Goal: Task Accomplishment & Management: Manage account settings

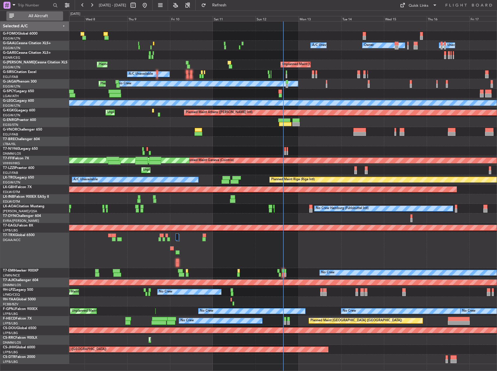
click at [54, 15] on span "All Aircraft" at bounding box center [38, 16] width 46 height 4
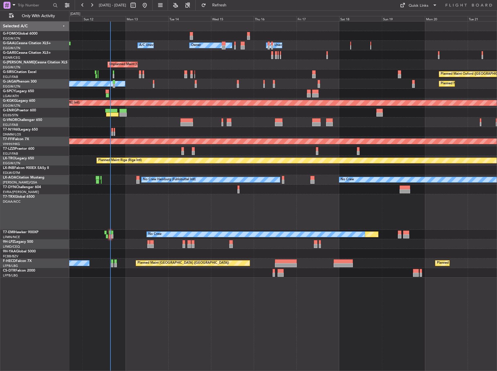
click at [185, 110] on div at bounding box center [283, 113] width 428 height 10
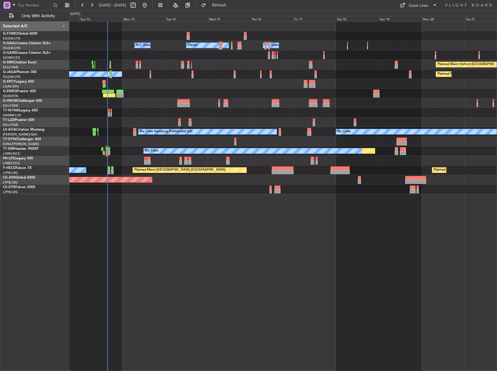
click at [156, 155] on div "Planned Maint No Crew" at bounding box center [283, 151] width 428 height 10
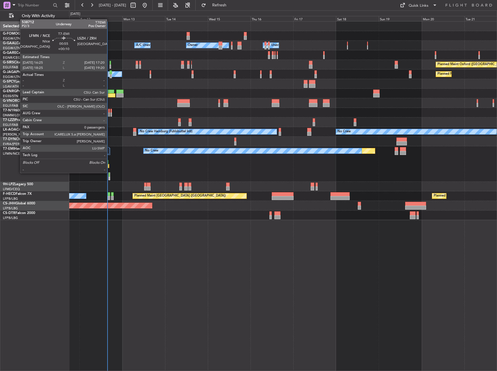
click at [110, 173] on div at bounding box center [109, 175] width 1 height 4
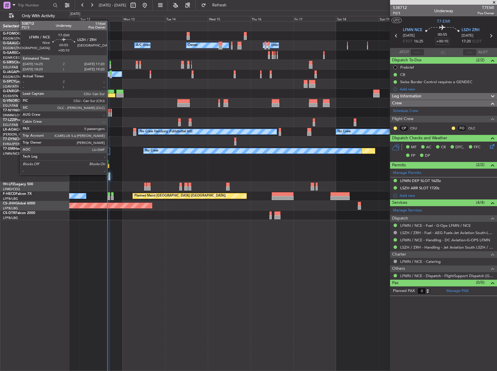
click at [110, 174] on div at bounding box center [109, 175] width 1 height 4
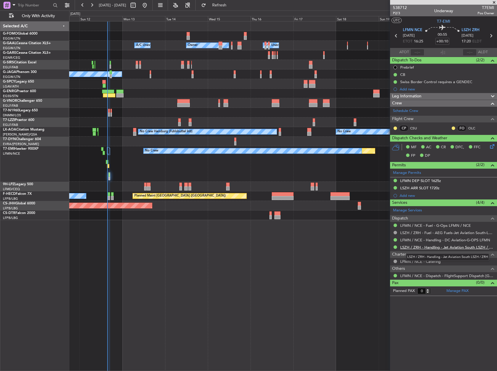
click at [441, 245] on link "LSZH / ZRH - Handling - Jet Aviation South LSZH / ZRH" at bounding box center [447, 247] width 94 height 5
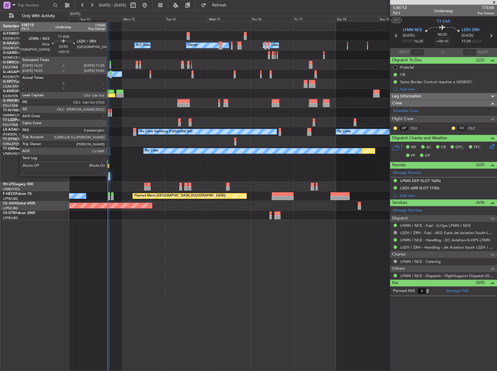
click at [109, 175] on div at bounding box center [109, 175] width 1 height 4
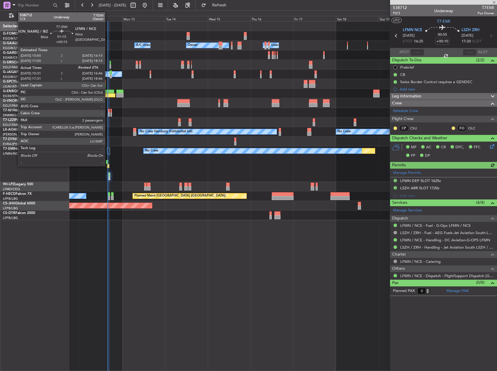
click at [108, 164] on div at bounding box center [107, 162] width 2 height 4
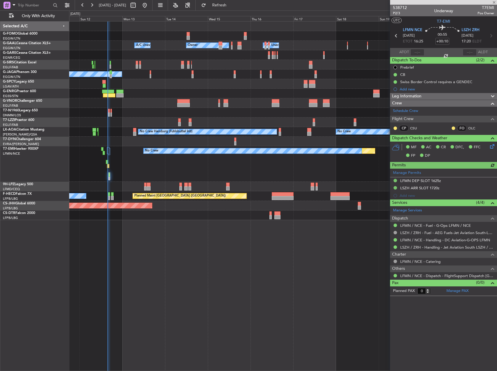
type input "+00:15"
type input "15:31"
type input "2"
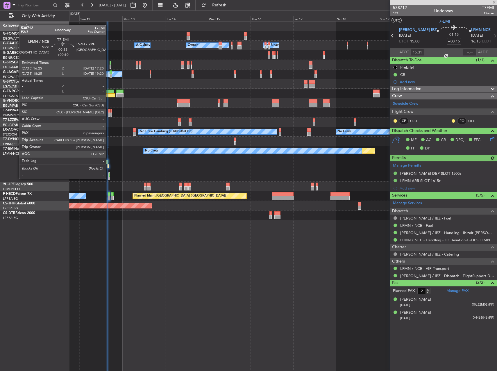
click at [109, 178] on div at bounding box center [109, 179] width 1 height 4
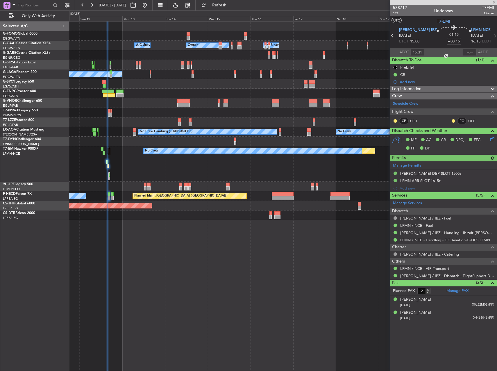
type input "+00:10"
type input "0"
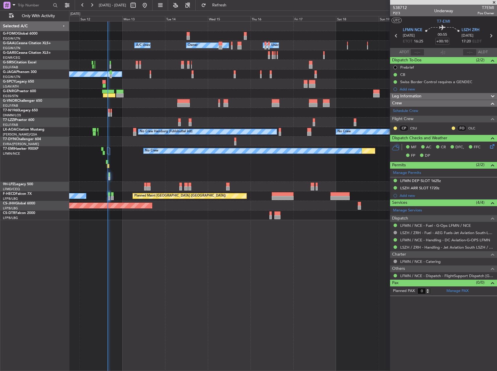
click at [106, 165] on div "Planned Maint No Crew" at bounding box center [283, 163] width 428 height 35
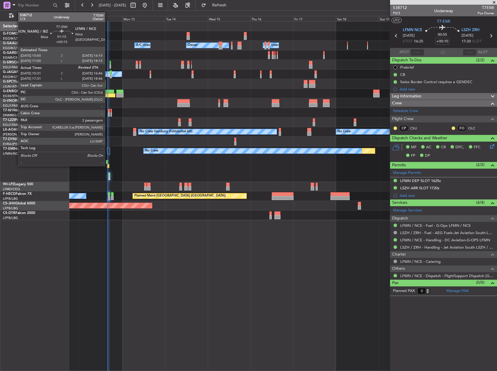
click at [108, 163] on div at bounding box center [107, 162] width 2 height 4
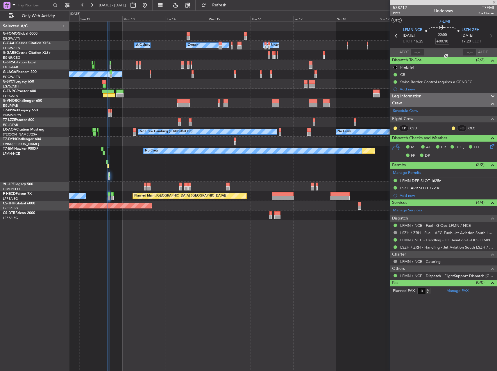
type input "+00:15"
type input "15:31"
type input "2"
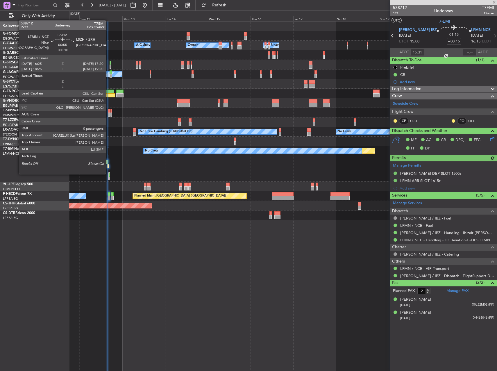
click at [108, 174] on div at bounding box center [109, 176] width 2 height 8
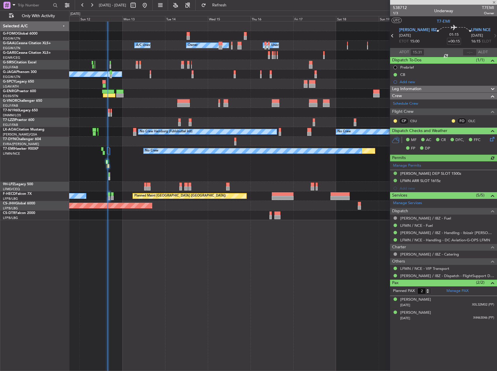
type input "+00:10"
type input "0"
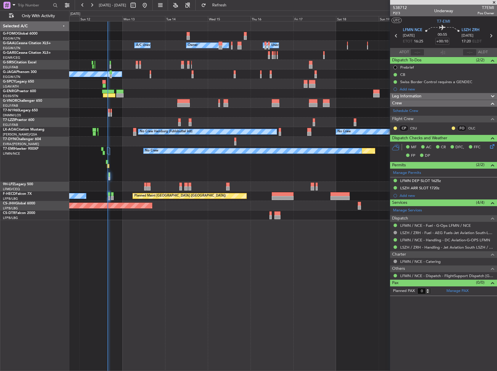
click at [103, 165] on div "Planned Maint No Crew" at bounding box center [283, 163] width 428 height 35
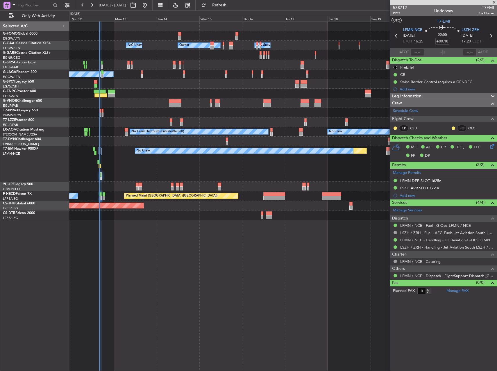
click at [162, 178] on div "Planned Maint No Crew" at bounding box center [283, 163] width 428 height 35
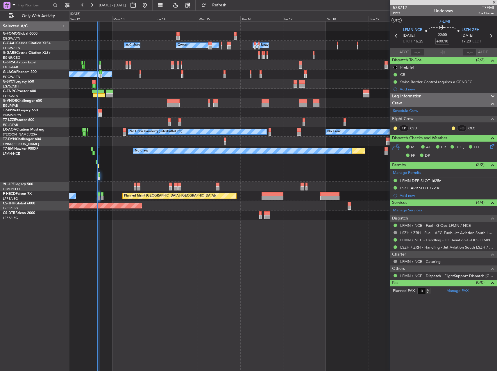
click at [96, 164] on div "Planned Maint No Crew" at bounding box center [283, 163] width 428 height 35
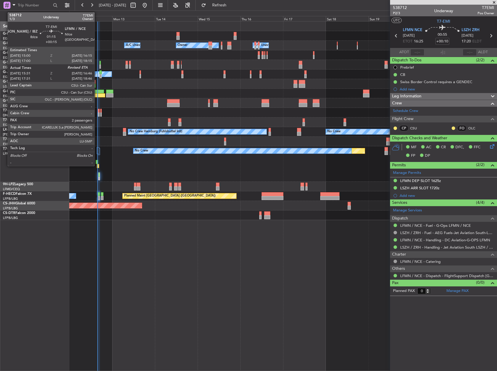
click at [97, 165] on div at bounding box center [98, 166] width 2 height 4
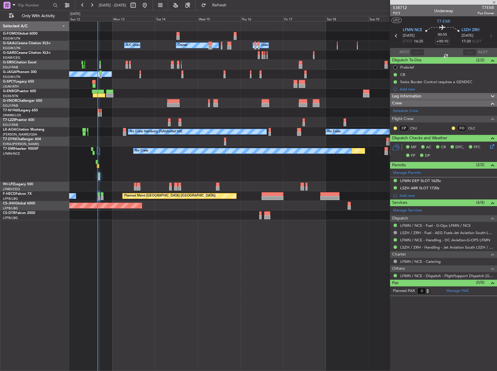
type input "+00:15"
type input "15:31"
type input "2"
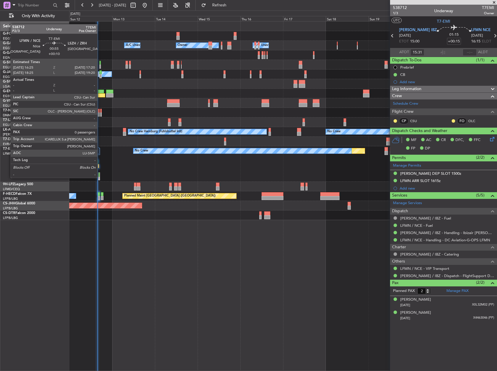
click at [100, 177] on div at bounding box center [99, 176] width 2 height 8
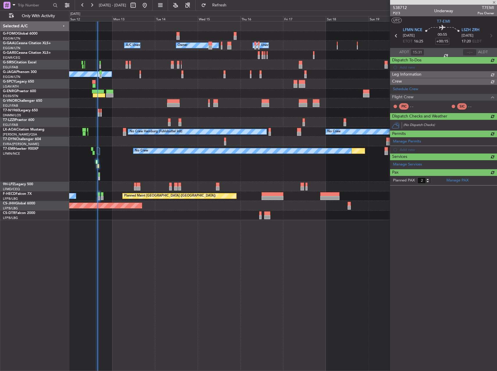
type input "+00:10"
type input "0"
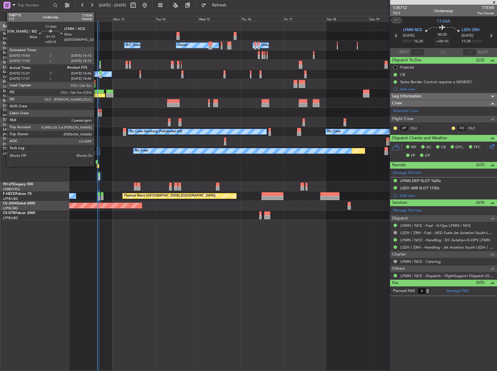
click at [97, 165] on div at bounding box center [98, 166] width 2 height 4
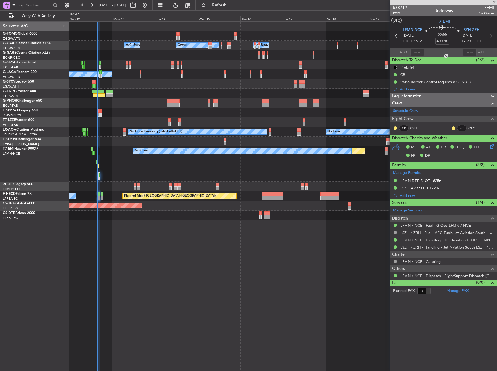
type input "+00:15"
type input "15:31"
type input "2"
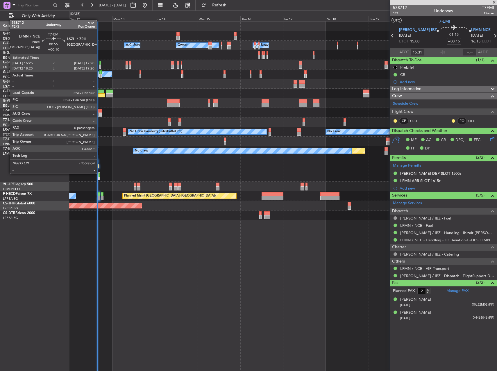
click at [99, 174] on div at bounding box center [99, 175] width 1 height 4
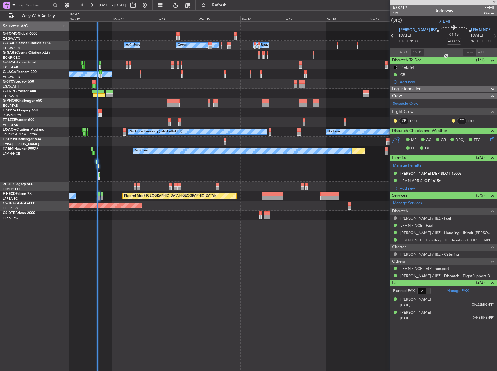
type input "+00:10"
type input "0"
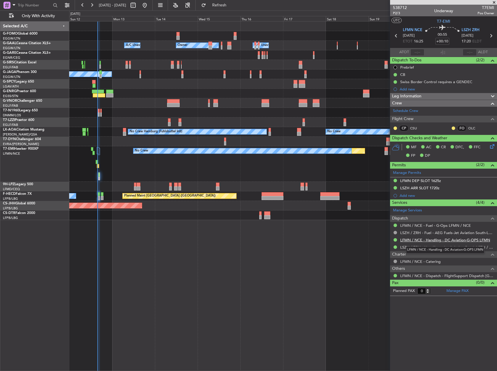
click at [440, 240] on link "LFMN / NCE - Handling - DC Aviation-G-OPS LFMN" at bounding box center [445, 240] width 90 height 5
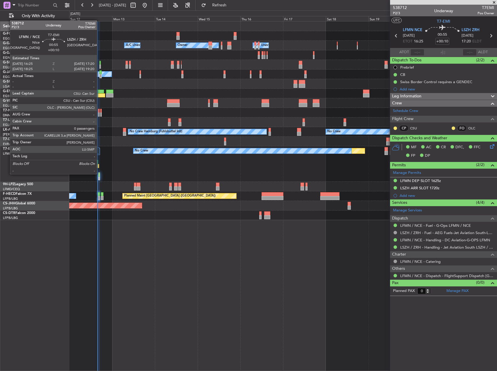
click at [99, 174] on div at bounding box center [99, 175] width 1 height 4
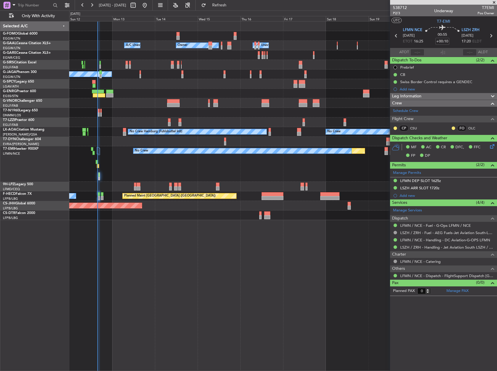
click at [328, 276] on div "Owner A/C Unavailable Owner A/C Unavailable Planned Maint Oxford (Kidlington) A…" at bounding box center [283, 196] width 428 height 350
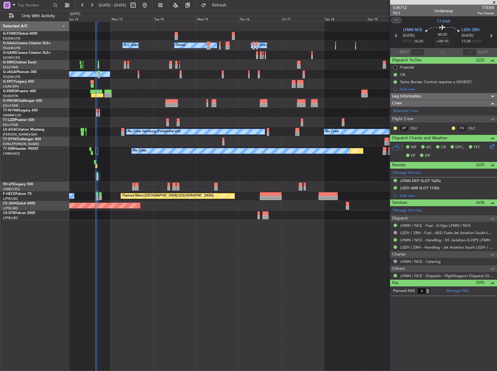
click at [133, 160] on div "Planned Maint No Crew" at bounding box center [283, 163] width 428 height 35
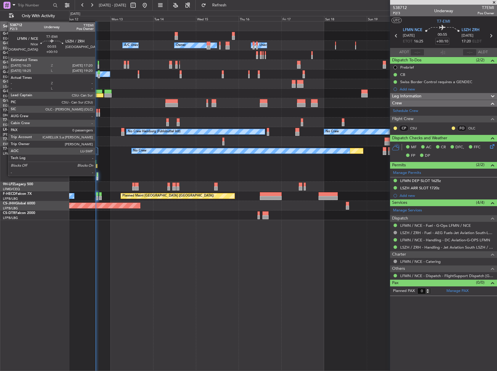
click at [98, 175] on div at bounding box center [97, 175] width 1 height 4
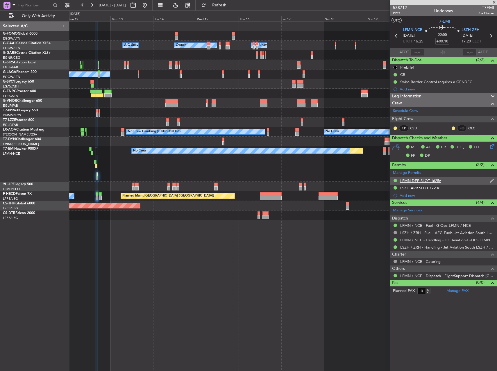
click at [448, 184] on div "LFMN DEP SLOT 1625z" at bounding box center [443, 180] width 107 height 7
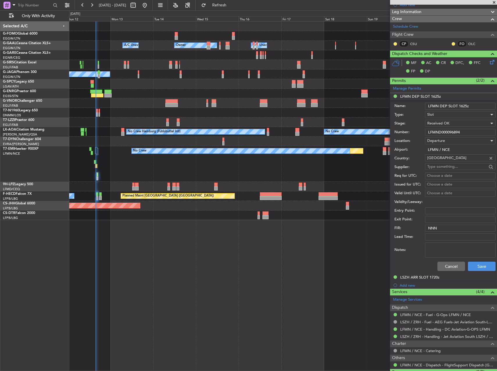
scroll to position [87, 0]
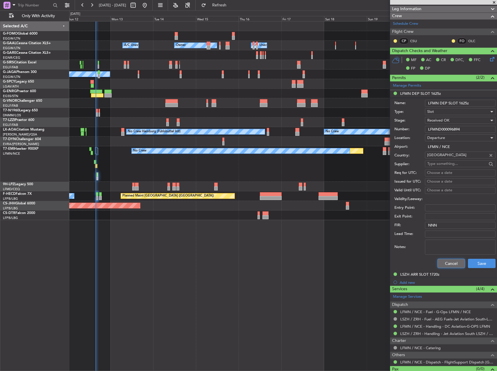
click at [439, 262] on button "Cancel" at bounding box center [452, 263] width 28 height 9
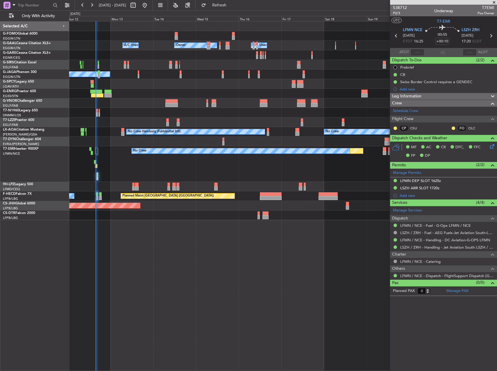
scroll to position [0, 0]
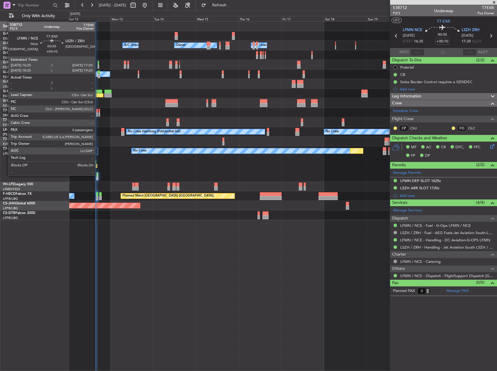
click at [98, 175] on div at bounding box center [97, 175] width 1 height 4
click at [98, 176] on div at bounding box center [97, 175] width 1 height 4
click at [97, 173] on div at bounding box center [97, 175] width 1 height 4
click at [97, 175] on div at bounding box center [98, 176] width 2 height 8
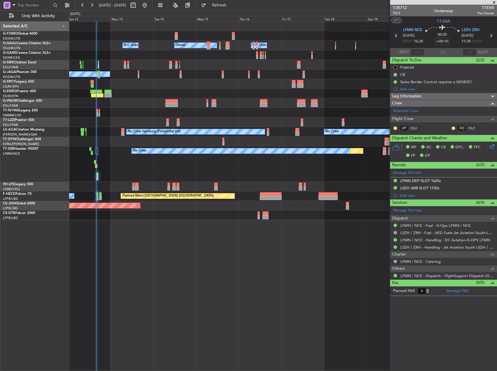
click at [99, 174] on div "Planned Maint No Crew" at bounding box center [283, 163] width 428 height 35
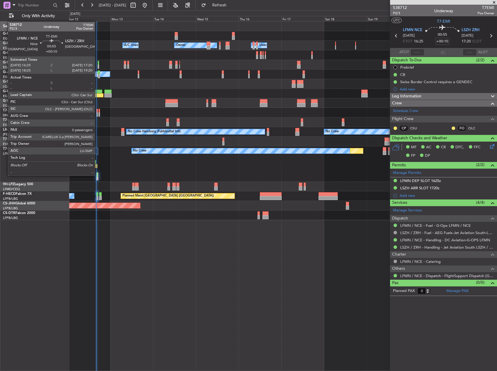
click at [97, 175] on div at bounding box center [97, 175] width 1 height 4
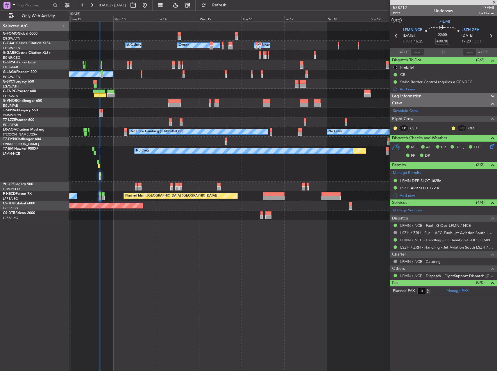
click at [147, 171] on div "Planned Maint No Crew" at bounding box center [283, 163] width 428 height 35
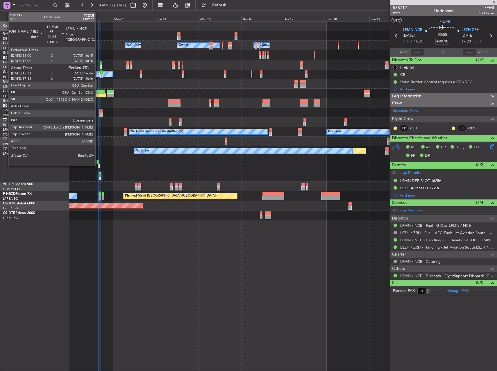
click at [98, 165] on div at bounding box center [99, 166] width 2 height 4
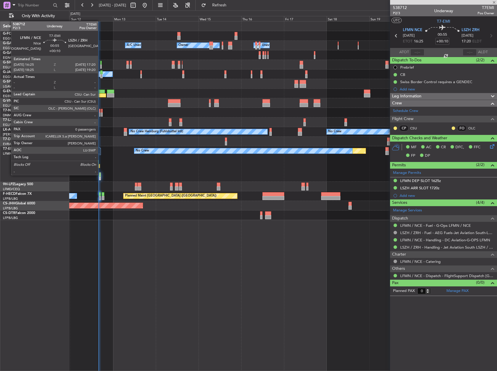
type input "+00:15"
type input "15:31"
type input "2"
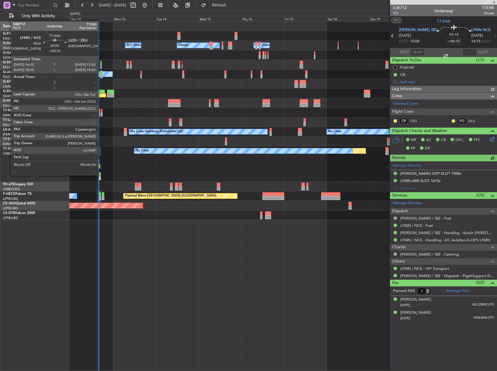
click at [101, 174] on div at bounding box center [99, 175] width 1 height 4
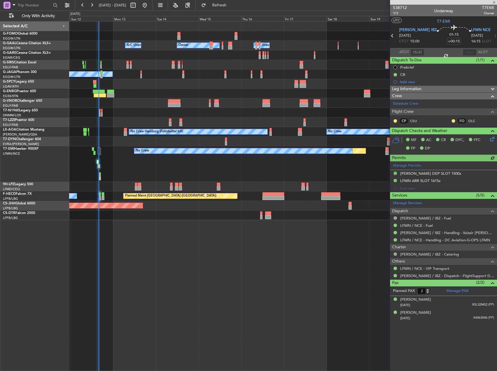
type input "+00:10"
type input "0"
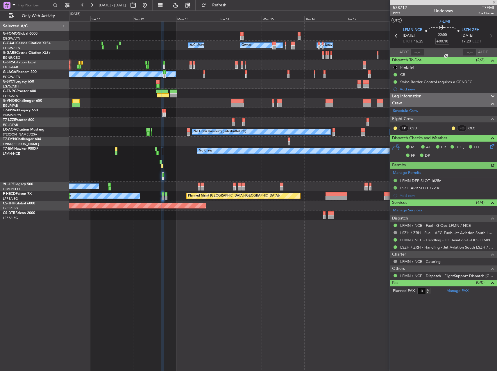
click at [179, 173] on div "Planned Maint No Crew" at bounding box center [283, 163] width 428 height 35
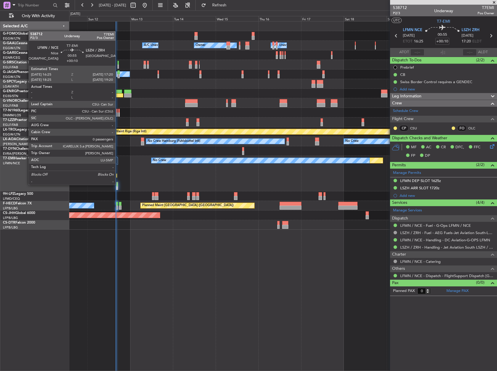
click at [118, 184] on div at bounding box center [117, 186] width 2 height 8
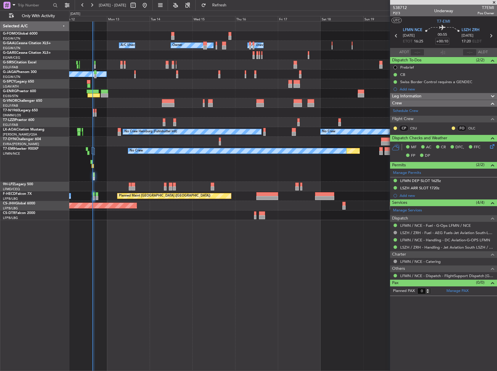
click at [111, 189] on div "No Crew" at bounding box center [283, 187] width 428 height 10
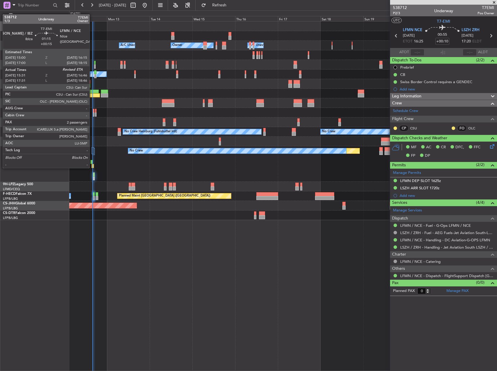
click at [92, 167] on div at bounding box center [93, 166] width 2 height 4
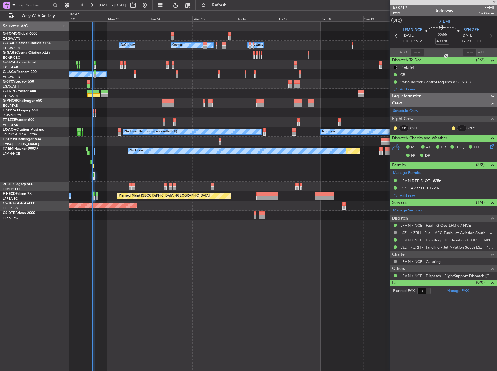
type input "+00:15"
type input "15:31"
type input "2"
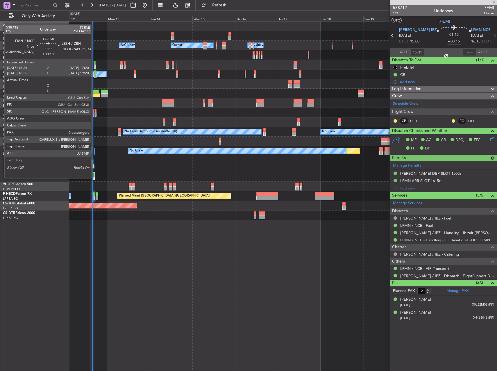
click at [94, 178] on div at bounding box center [93, 179] width 1 height 4
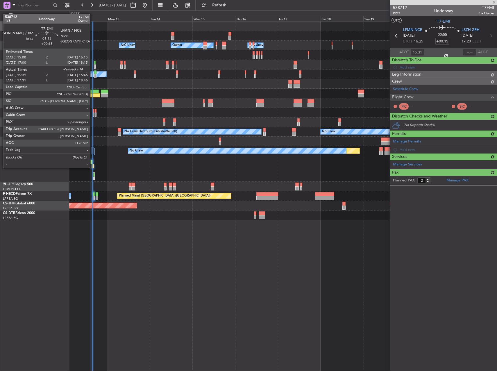
type input "+00:10"
type input "0"
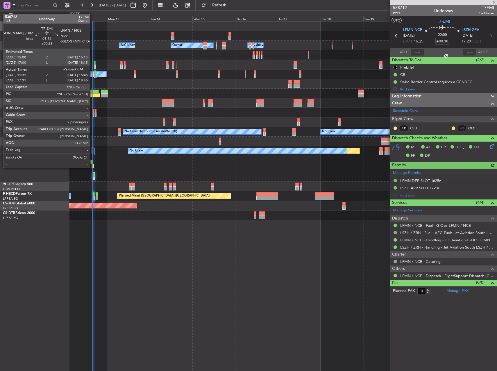
click at [93, 167] on div at bounding box center [93, 166] width 2 height 4
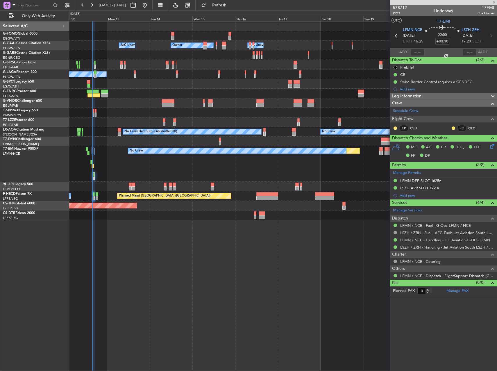
type input "+00:15"
type input "15:31"
type input "2"
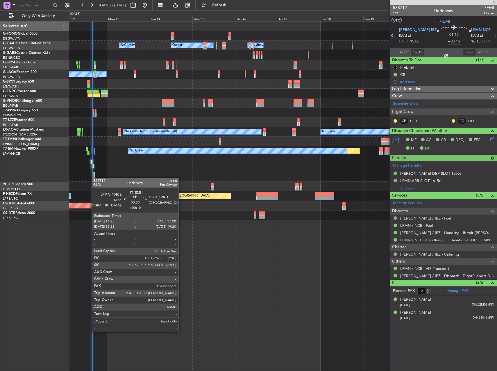
click at [94, 178] on div at bounding box center [93, 179] width 1 height 4
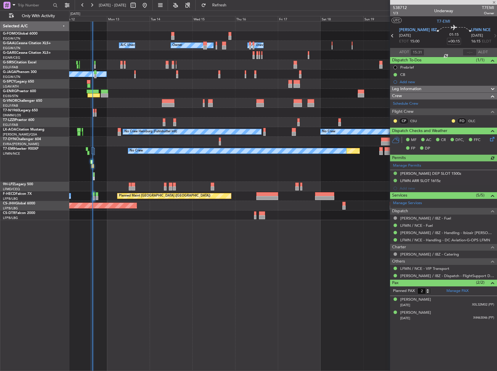
type input "+00:10"
type input "0"
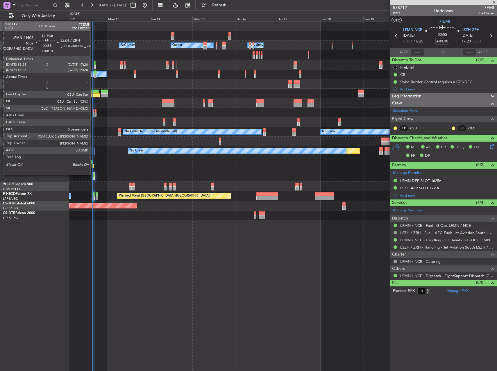
click at [93, 174] on div at bounding box center [94, 176] width 2 height 8
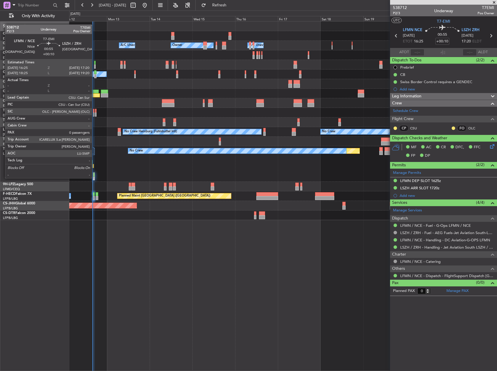
click at [94, 178] on div at bounding box center [93, 179] width 1 height 4
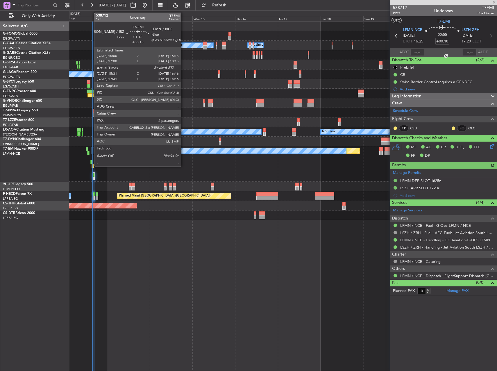
click at [92, 166] on div at bounding box center [93, 166] width 2 height 4
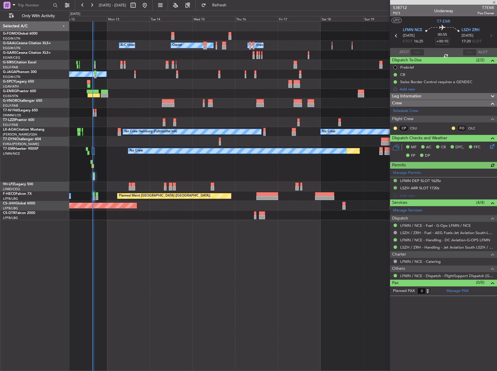
type input "+00:15"
type input "15:31"
type input "2"
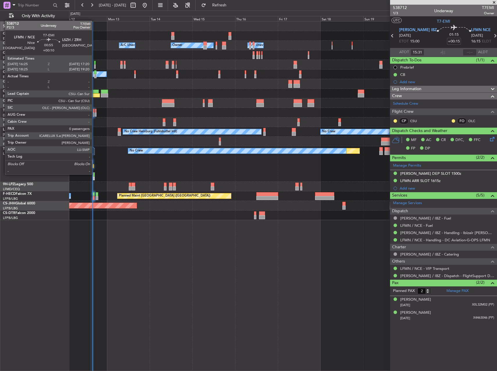
click at [94, 174] on div at bounding box center [93, 175] width 1 height 4
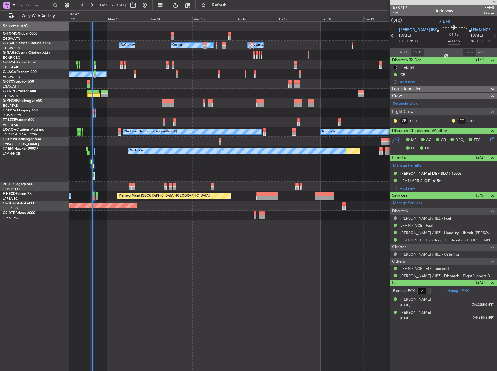
type input "+00:10"
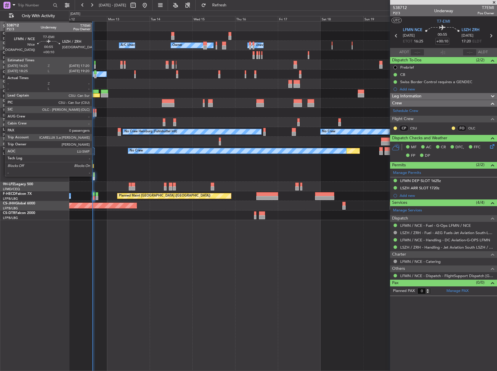
click at [95, 176] on div at bounding box center [94, 176] width 2 height 8
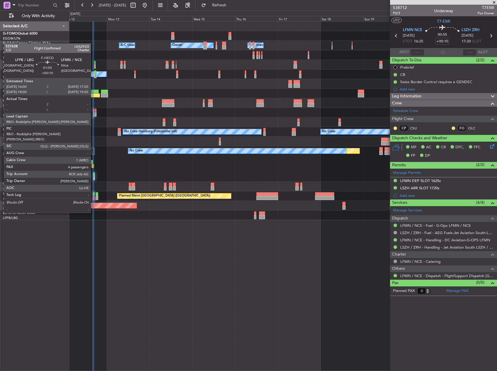
click at [93, 197] on div at bounding box center [93, 198] width 3 height 4
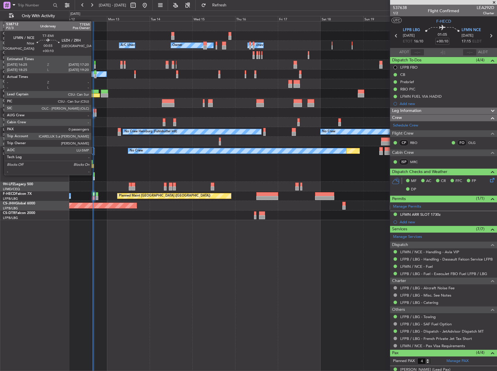
click at [94, 174] on div at bounding box center [93, 175] width 1 height 4
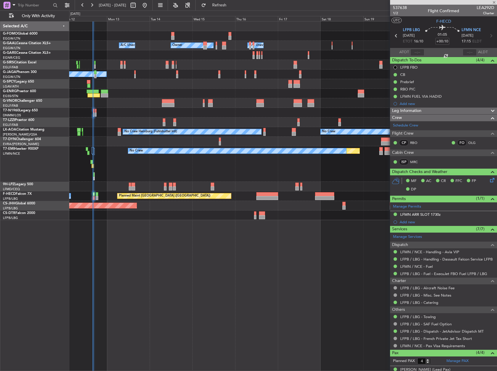
type input "0"
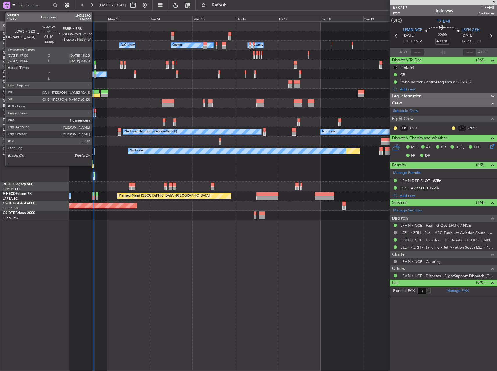
click at [95, 76] on div at bounding box center [95, 76] width 3 height 4
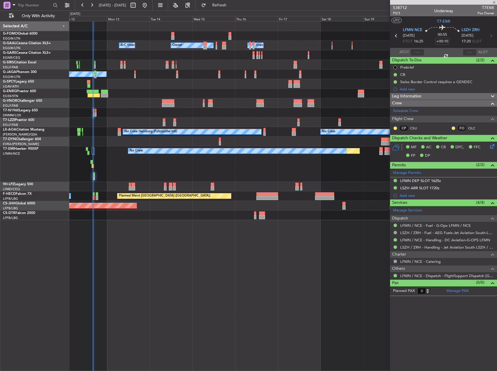
type input "-00:05"
type input "1"
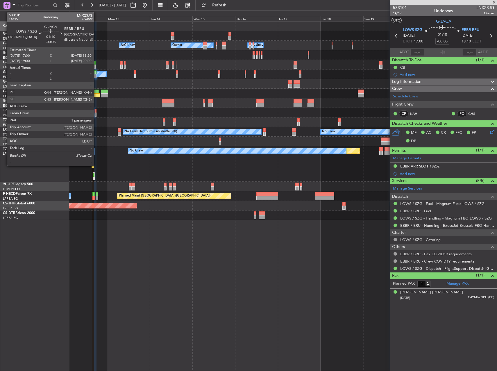
click at [97, 73] on div "No Crew" at bounding box center [15, 74] width 181 height 5
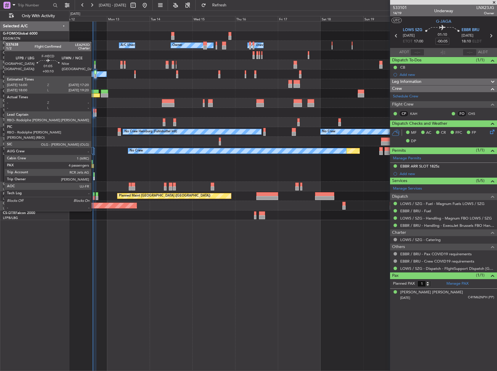
click at [94, 195] on div at bounding box center [93, 194] width 3 height 4
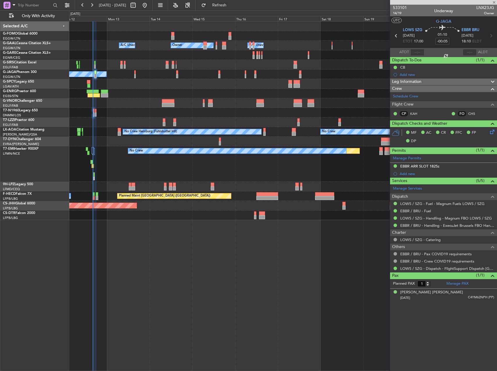
type input "+00:10"
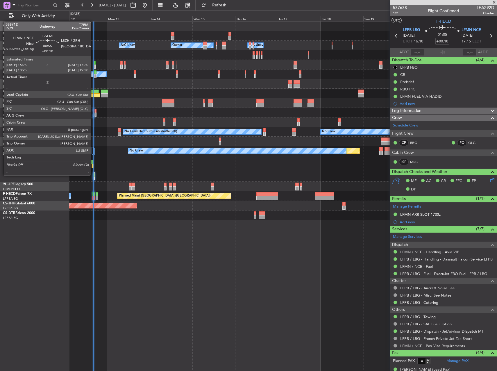
click at [93, 175] on div at bounding box center [93, 175] width 1 height 4
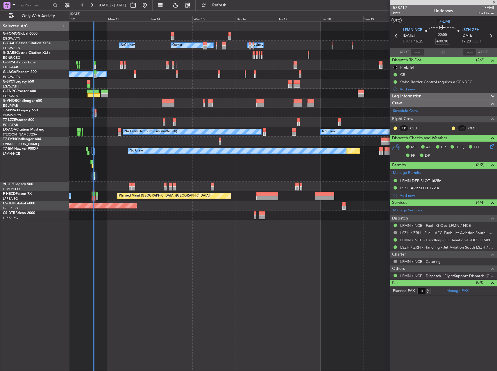
click at [430, 204] on div "Services (4/4)" at bounding box center [443, 202] width 107 height 7
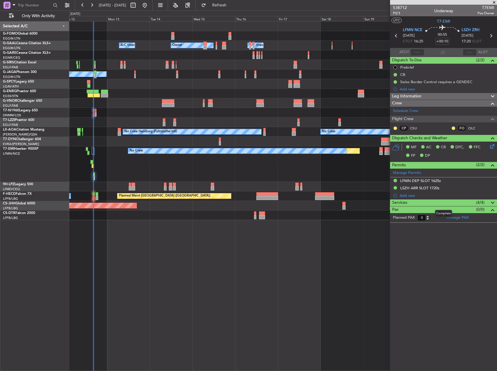
click at [430, 204] on div "Services (4/4)" at bounding box center [443, 202] width 107 height 7
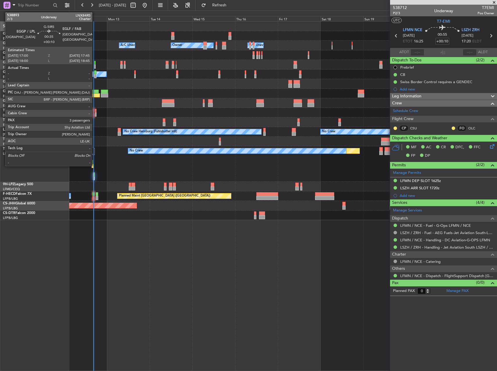
click at [95, 63] on div at bounding box center [94, 63] width 1 height 4
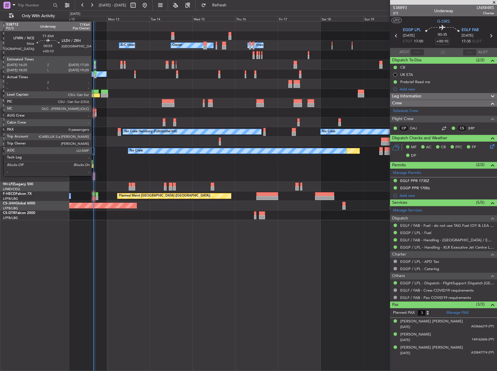
click at [94, 175] on div at bounding box center [94, 174] width 2 height 4
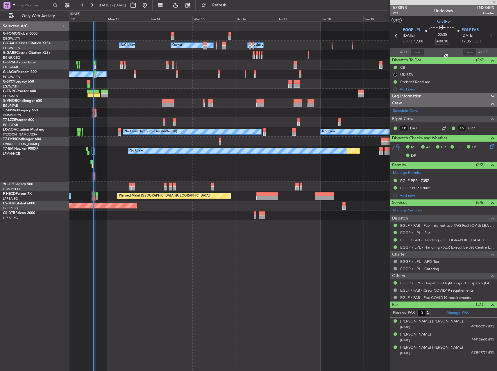
type input "0"
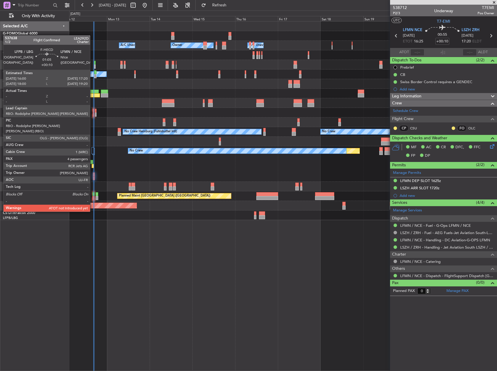
click at [93, 195] on div at bounding box center [93, 194] width 3 height 4
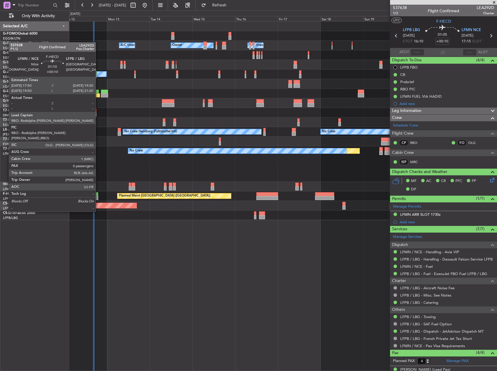
click at [98, 196] on div at bounding box center [97, 194] width 3 height 4
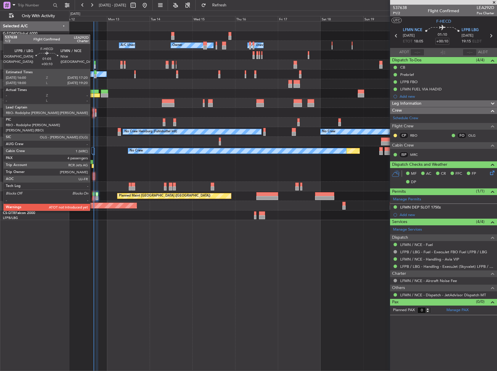
click at [93, 194] on div at bounding box center [93, 194] width 3 height 4
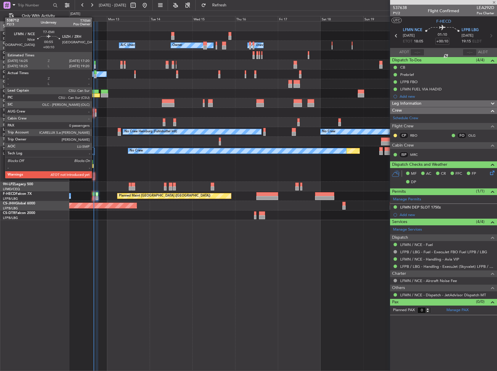
click at [94, 178] on div at bounding box center [94, 178] width 2 height 4
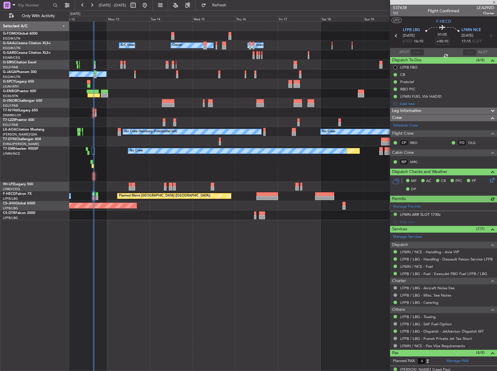
click at [94, 178] on div at bounding box center [94, 178] width 2 height 4
type input "0"
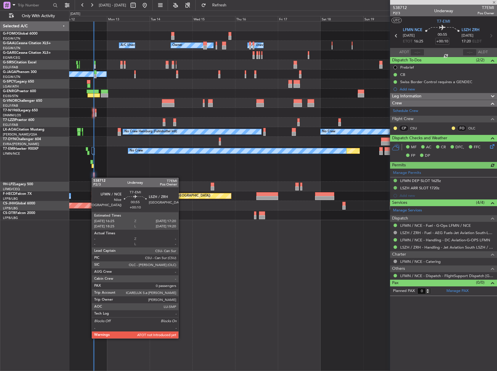
click at [94, 178] on div at bounding box center [94, 178] width 2 height 4
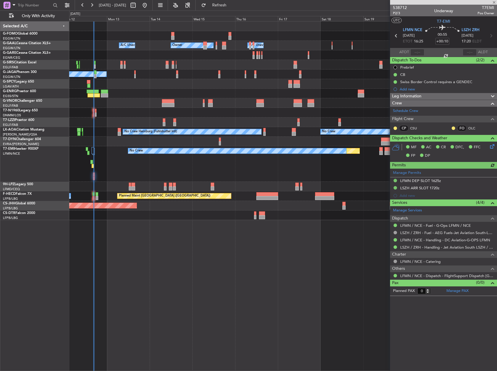
click at [161, 170] on div "Planned Maint No Crew" at bounding box center [283, 163] width 428 height 35
click at [92, 112] on div at bounding box center [283, 113] width 428 height 10
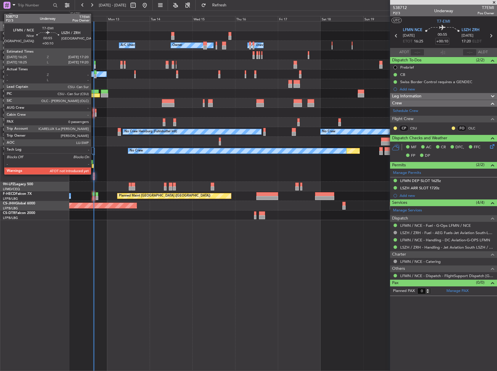
click at [94, 174] on div at bounding box center [94, 174] width 2 height 4
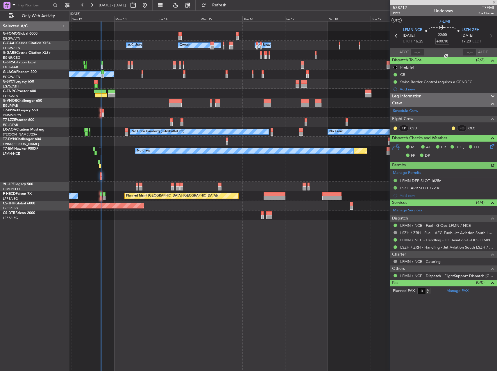
click at [97, 167] on div "Planned Maint No Crew" at bounding box center [283, 163] width 428 height 35
click at [100, 165] on div at bounding box center [100, 166] width 2 height 4
type input "+00:15"
type input "15:31"
type input "2"
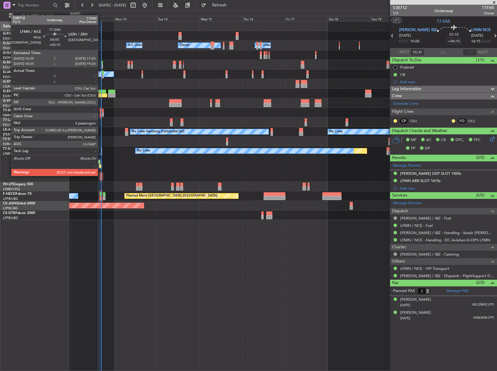
click at [101, 175] on div at bounding box center [101, 174] width 2 height 4
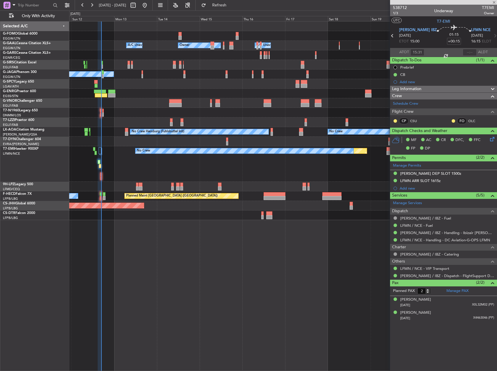
type input "+00:10"
type input "0"
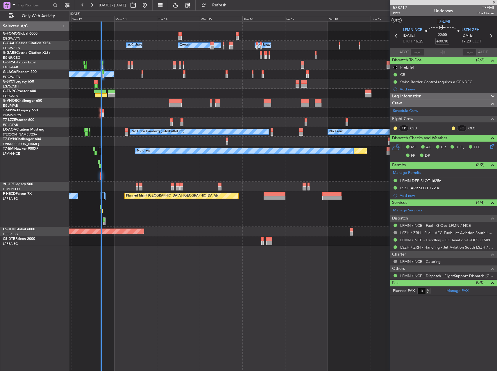
click at [449, 20] on span "T7-EMI" at bounding box center [443, 21] width 13 height 6
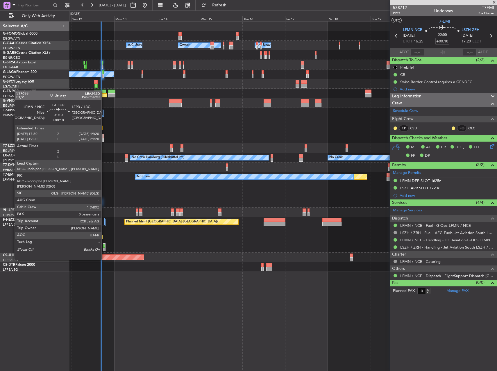
click at [104, 244] on div at bounding box center [104, 246] width 2 height 4
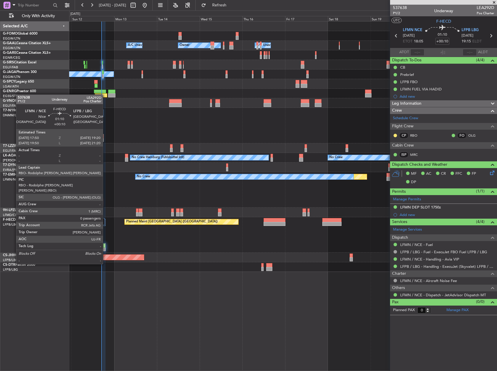
click at [106, 248] on div at bounding box center [104, 247] width 3 height 8
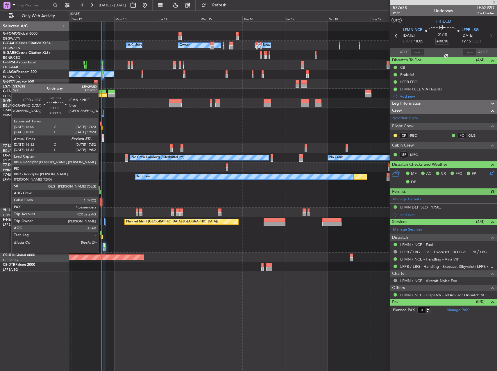
click at [101, 237] on div at bounding box center [102, 237] width 3 height 4
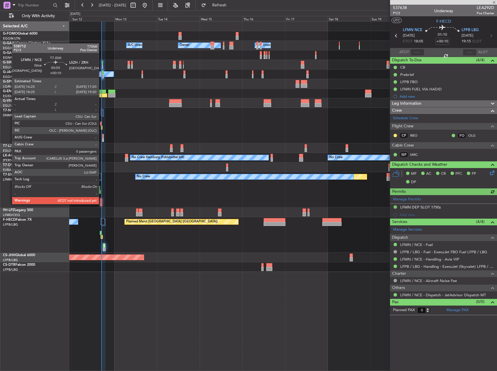
click at [101, 203] on div at bounding box center [101, 204] width 2 height 4
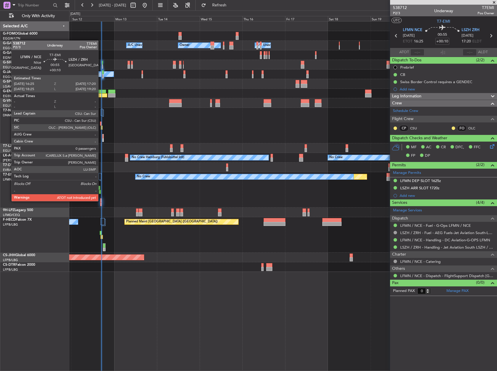
click at [101, 201] on div at bounding box center [101, 200] width 2 height 4
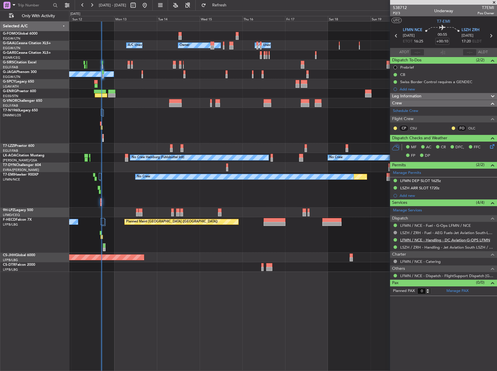
click at [418, 239] on link "LFMN / NCE - Handling - DC Aviation-G-OPS LFMN" at bounding box center [445, 240] width 90 height 5
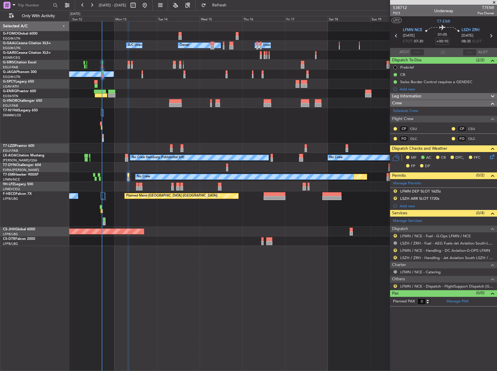
click at [138, 169] on div at bounding box center [283, 168] width 428 height 10
click at [236, 10] on fb-refresh-button "Refresh" at bounding box center [216, 5] width 41 height 10
click at [232, 6] on span "Refresh" at bounding box center [219, 5] width 24 height 4
click at [162, 238] on div at bounding box center [283, 241] width 428 height 10
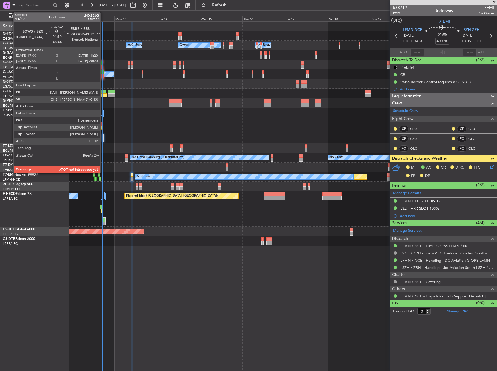
click at [103, 74] on div at bounding box center [102, 76] width 3 height 4
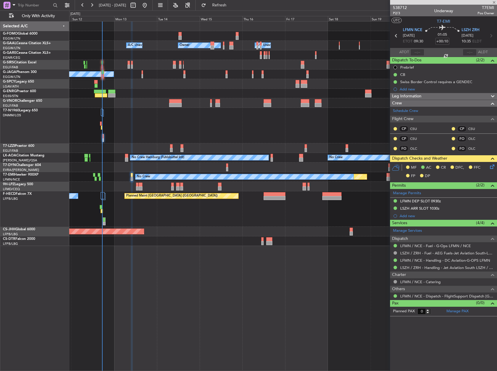
click at [229, 10] on fb-refresh-button "Refresh" at bounding box center [216, 5] width 41 height 10
click at [231, 8] on button "Refresh" at bounding box center [216, 5] width 35 height 9
type input "-00:05"
type input "1"
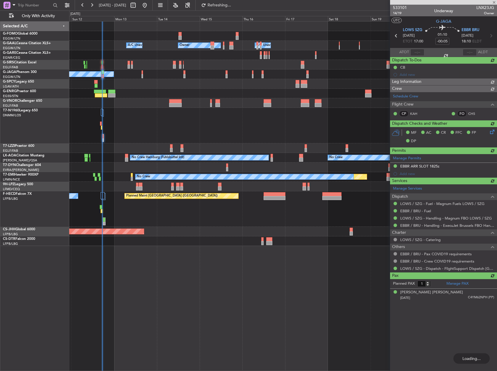
type input "17:14"
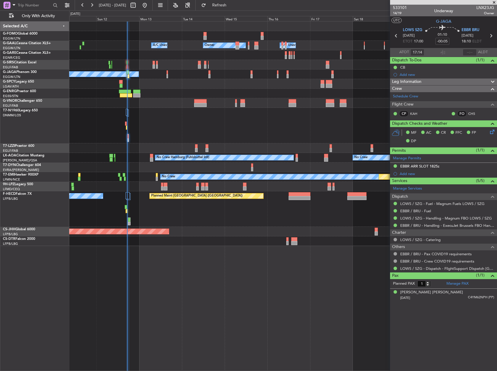
click at [285, 103] on div "Owner Owner A/C Unavailable A/C Unavailable Planned Maint [GEOGRAPHIC_DATA] ([G…" at bounding box center [283, 134] width 428 height 224
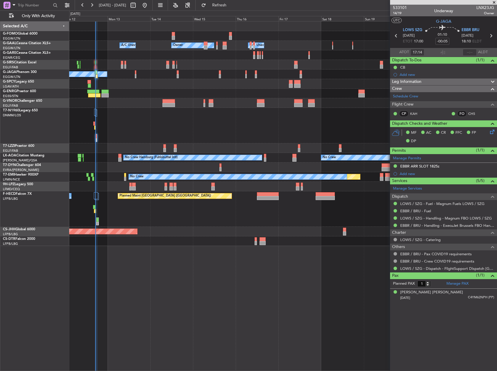
click at [224, 106] on div at bounding box center [283, 103] width 428 height 10
click at [127, 177] on div "Planned Maint No Crew" at bounding box center [283, 177] width 428 height 10
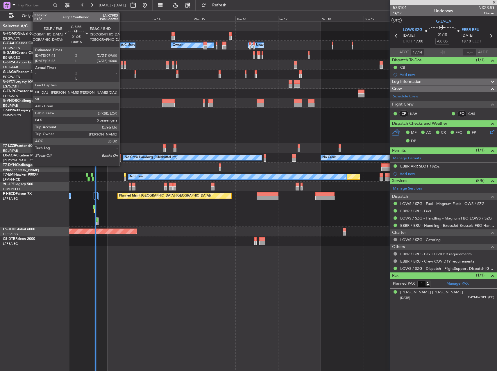
click at [122, 66] on div at bounding box center [122, 67] width 2 height 4
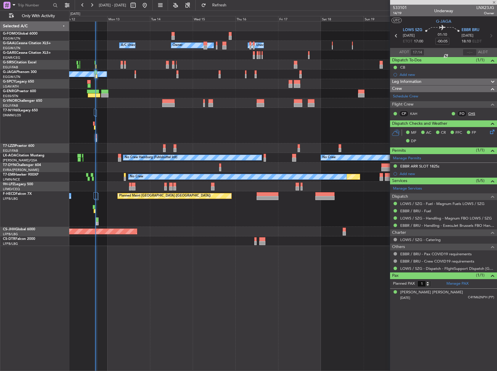
type input "+00:15"
type input "0"
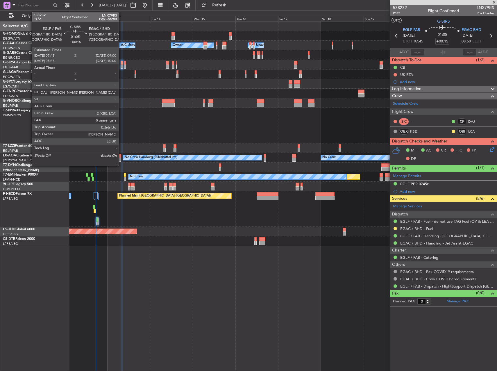
click at [121, 64] on div at bounding box center [122, 63] width 2 height 4
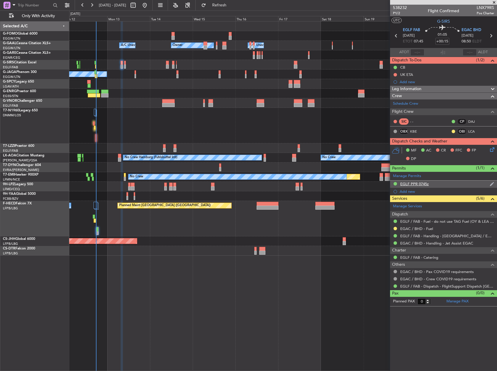
click at [434, 185] on div "EGLF PPR 0745z" at bounding box center [443, 184] width 107 height 7
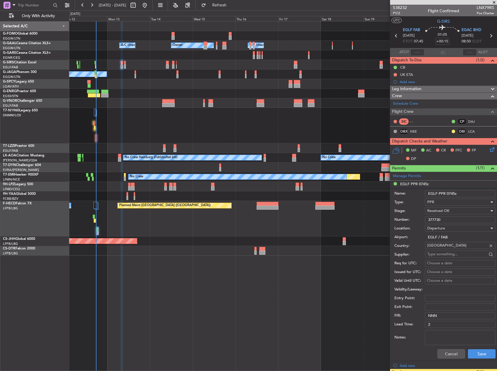
click at [446, 222] on input "377730" at bounding box center [460, 219] width 71 height 7
click at [419, 88] on span "Leg Information" at bounding box center [406, 89] width 29 height 7
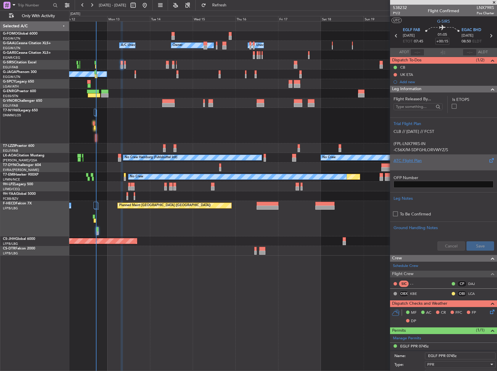
click at [411, 164] on div at bounding box center [444, 165] width 100 height 3
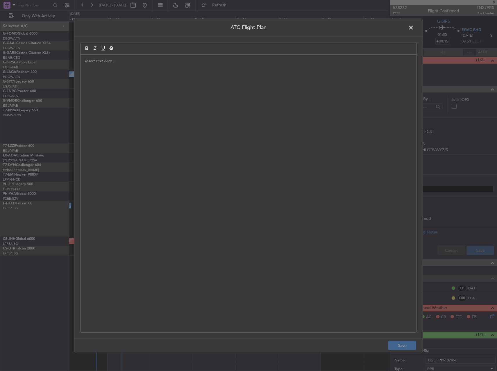
click at [172, 161] on div at bounding box center [249, 193] width 336 height 277
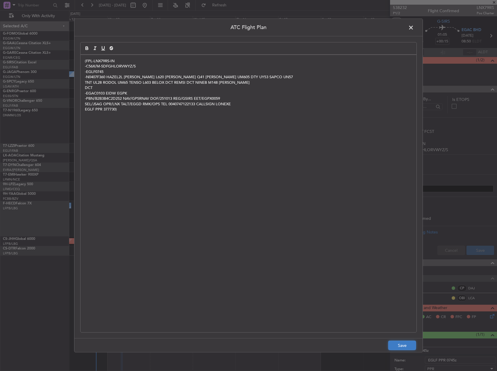
click at [399, 349] on button "Save" at bounding box center [402, 345] width 28 height 9
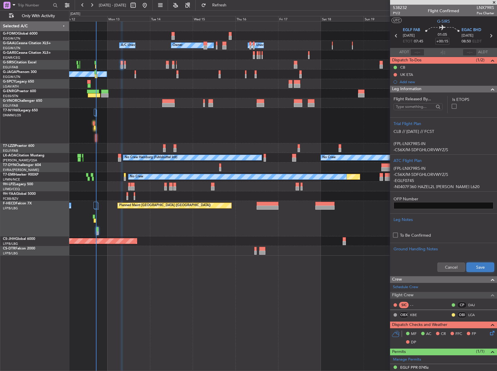
click at [470, 267] on button "Save" at bounding box center [481, 267] width 28 height 9
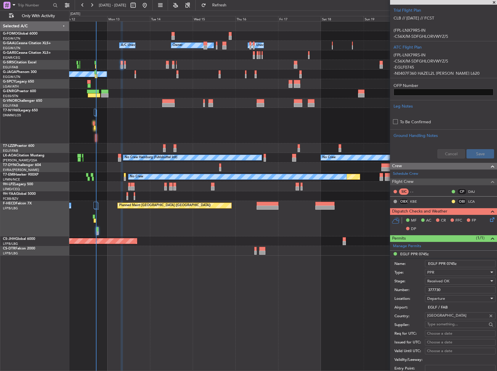
scroll to position [116, 0]
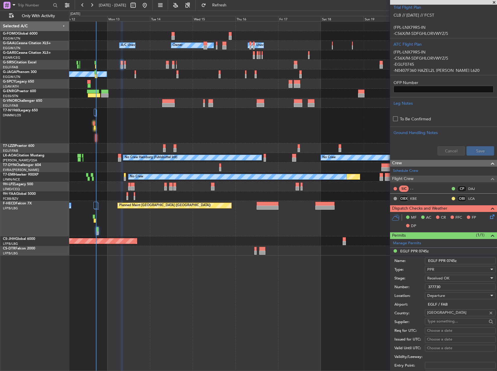
click at [489, 218] on icon at bounding box center [491, 215] width 5 height 5
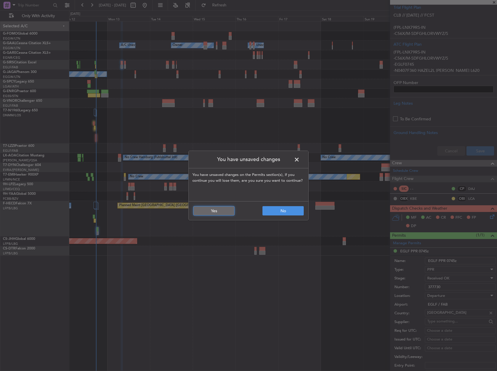
click at [213, 209] on button "Yes" at bounding box center [213, 210] width 41 height 9
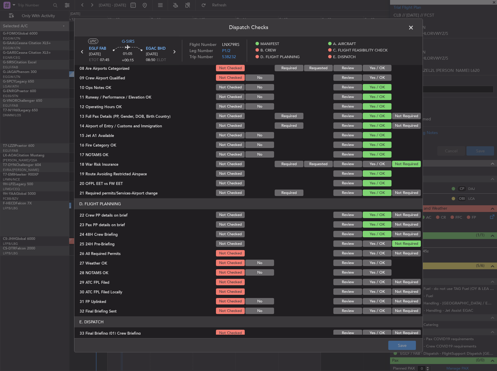
scroll to position [145, 0]
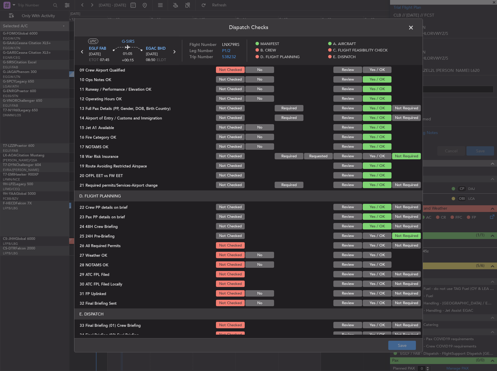
click at [368, 246] on button "Yes / OK" at bounding box center [377, 245] width 29 height 6
click at [369, 257] on button "Yes / OK" at bounding box center [377, 255] width 29 height 6
click at [367, 268] on div "Yes / OK" at bounding box center [376, 264] width 29 height 8
click at [366, 279] on section "D. FLIGHT PLANNING 22 Crew PP details on brief Not Checked Review Yes / OK Not …" at bounding box center [248, 248] width 348 height 117
click at [367, 275] on button "Yes / OK" at bounding box center [377, 274] width 29 height 6
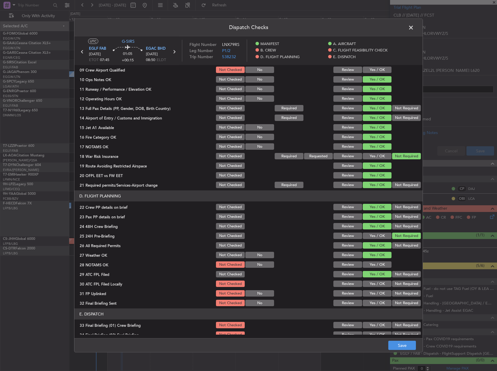
click at [373, 264] on button "Yes / OK" at bounding box center [377, 264] width 29 height 6
drag, startPoint x: 395, startPoint y: 281, endPoint x: 388, endPoint y: 285, distance: 8.7
click at [396, 282] on button "Not Required" at bounding box center [406, 284] width 29 height 6
drag, startPoint x: 376, startPoint y: 291, endPoint x: 384, endPoint y: 293, distance: 8.3
click at [377, 293] on button "Yes / OK" at bounding box center [377, 293] width 29 height 6
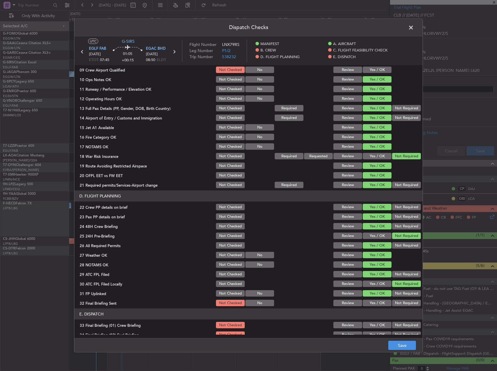
click at [408, 304] on button "Not Required" at bounding box center [406, 303] width 29 height 6
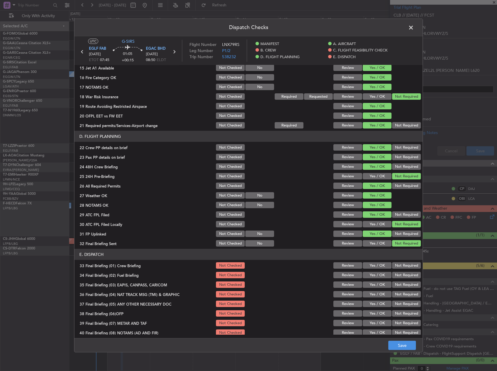
scroll to position [247, 0]
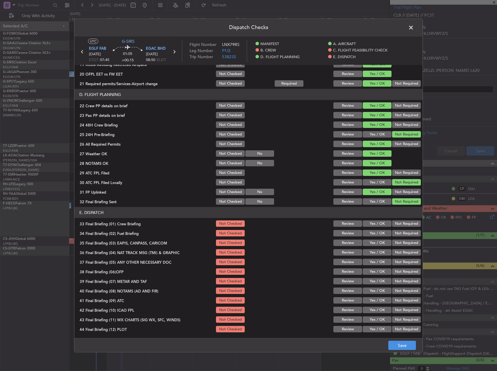
drag, startPoint x: 379, startPoint y: 223, endPoint x: 377, endPoint y: 226, distance: 3.5
click at [378, 223] on button "Yes / OK" at bounding box center [377, 223] width 29 height 6
drag, startPoint x: 375, startPoint y: 234, endPoint x: 387, endPoint y: 237, distance: 12.0
click at [376, 234] on button "Yes / OK" at bounding box center [377, 233] width 29 height 6
drag, startPoint x: 395, startPoint y: 242, endPoint x: 396, endPoint y: 245, distance: 3.3
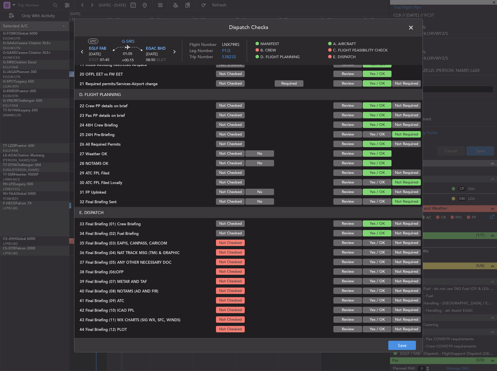
click at [395, 242] on button "Not Required" at bounding box center [406, 243] width 29 height 6
click at [402, 253] on button "Not Required" at bounding box center [406, 252] width 29 height 6
click at [399, 263] on button "Not Required" at bounding box center [406, 262] width 29 height 6
click at [362, 275] on div "Yes / OK" at bounding box center [376, 271] width 29 height 8
click at [366, 271] on button "Yes / OK" at bounding box center [377, 271] width 29 height 6
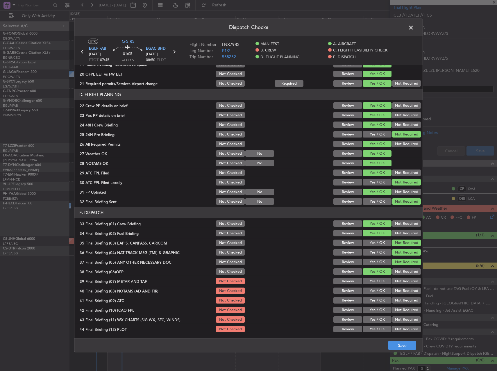
click at [366, 283] on button "Yes / OK" at bounding box center [377, 281] width 29 height 6
click at [366, 290] on button "Yes / OK" at bounding box center [377, 291] width 29 height 6
click at [367, 297] on div "Yes / OK" at bounding box center [376, 300] width 29 height 8
click at [368, 300] on button "Yes / OK" at bounding box center [377, 300] width 29 height 6
click at [370, 311] on button "Yes / OK" at bounding box center [377, 310] width 29 height 6
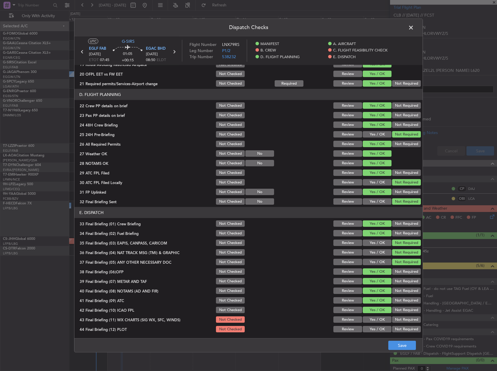
click at [371, 320] on button "Yes / OK" at bounding box center [377, 319] width 29 height 6
click at [371, 328] on button "Yes / OK" at bounding box center [377, 329] width 29 height 6
click at [404, 344] on button "Save" at bounding box center [402, 345] width 28 height 9
click at [414, 26] on span at bounding box center [414, 29] width 0 height 12
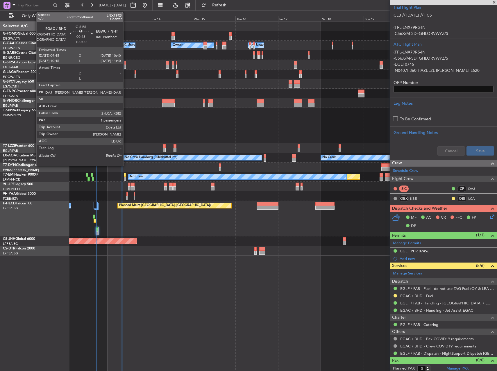
click at [126, 67] on div "Planned Maint Oxford ([GEOGRAPHIC_DATA]) A/C Unavailable" at bounding box center [283, 65] width 428 height 10
click at [125, 68] on div at bounding box center [125, 67] width 2 height 4
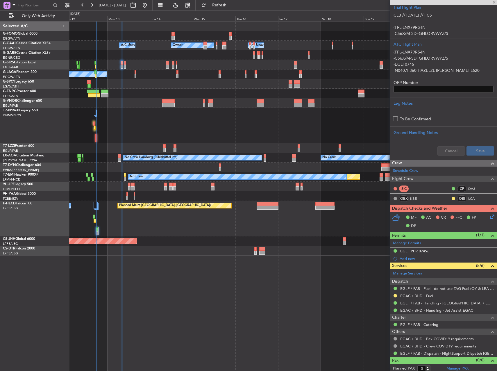
type input "1"
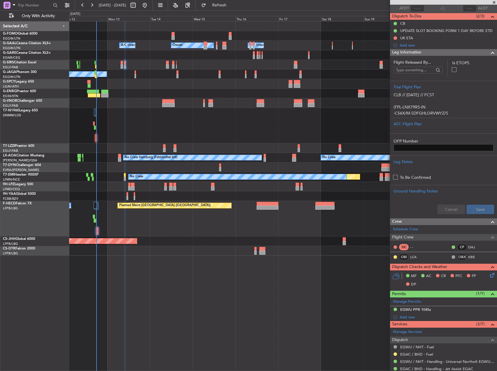
scroll to position [116, 0]
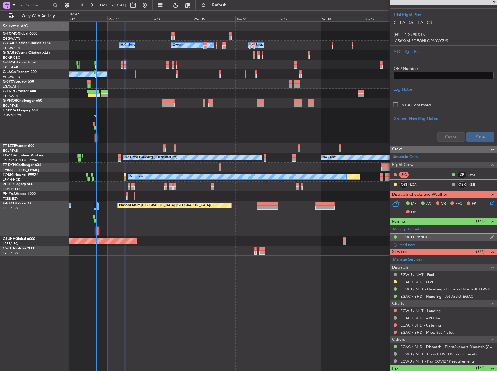
click at [430, 235] on div "EGWU PPR 1045z" at bounding box center [415, 237] width 31 height 5
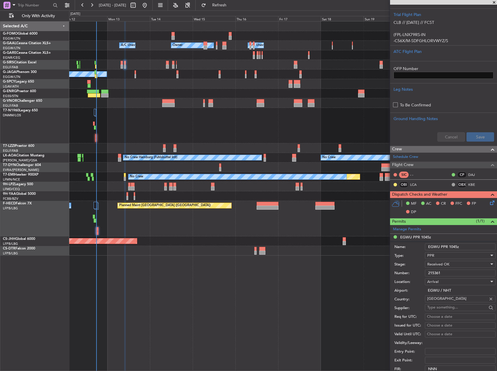
click at [451, 272] on input "215361" at bounding box center [460, 272] width 71 height 7
click at [453, 274] on input "215361" at bounding box center [460, 272] width 71 height 7
type input "215361"
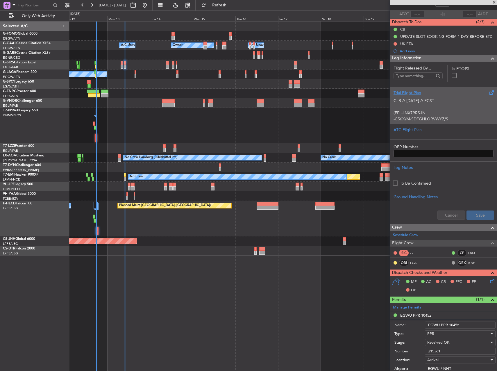
scroll to position [0, 0]
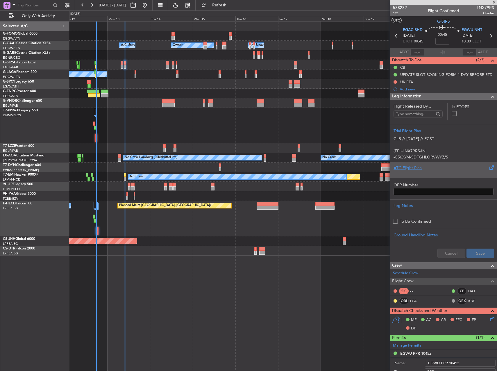
click at [428, 170] on div "ATC Flight Plan" at bounding box center [444, 168] width 100 height 6
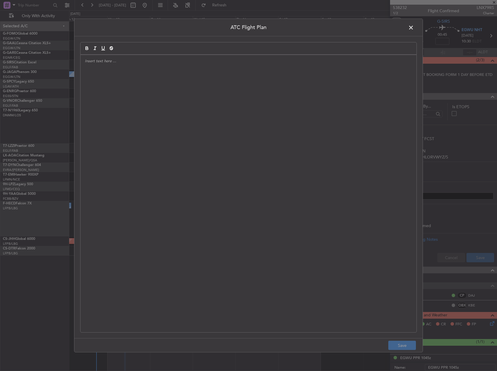
click at [197, 104] on div at bounding box center [249, 193] width 336 height 277
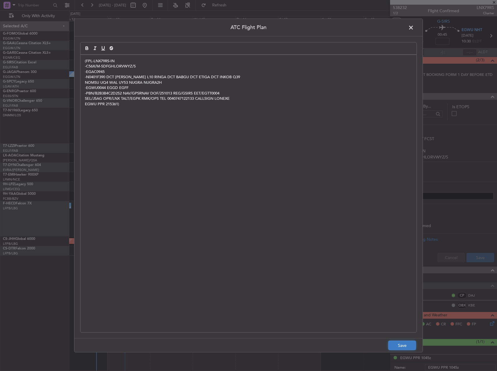
click at [403, 348] on button "Save" at bounding box center [402, 345] width 28 height 9
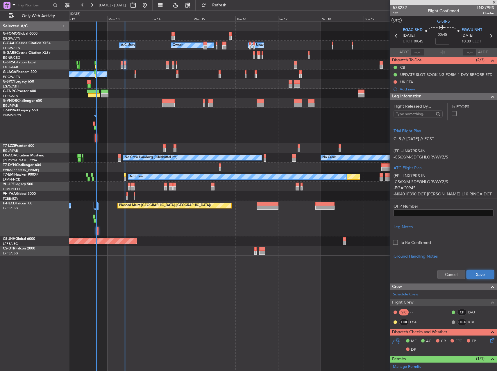
click at [475, 272] on button "Save" at bounding box center [481, 274] width 28 height 9
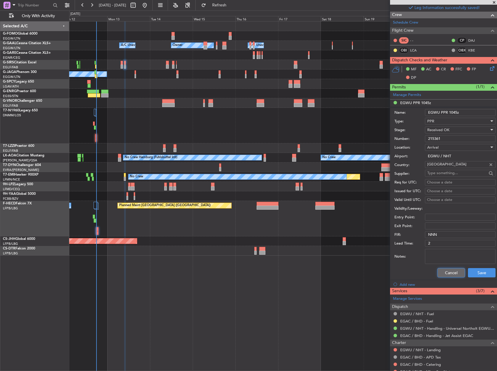
click at [446, 276] on button "Cancel" at bounding box center [452, 272] width 28 height 9
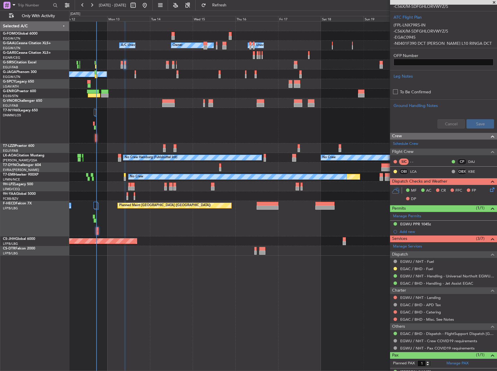
click at [489, 189] on icon at bounding box center [491, 188] width 5 height 5
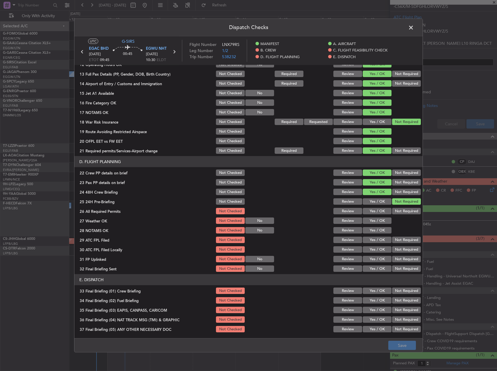
scroll to position [203, 0]
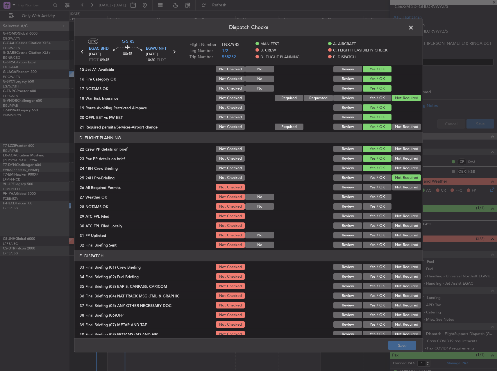
click at [382, 190] on button "Yes / OK" at bounding box center [377, 187] width 29 height 6
click at [376, 197] on button "Yes / OK" at bounding box center [377, 197] width 29 height 6
click at [374, 208] on button "Yes / OK" at bounding box center [377, 206] width 29 height 6
click at [369, 218] on button "Yes / OK" at bounding box center [377, 216] width 29 height 6
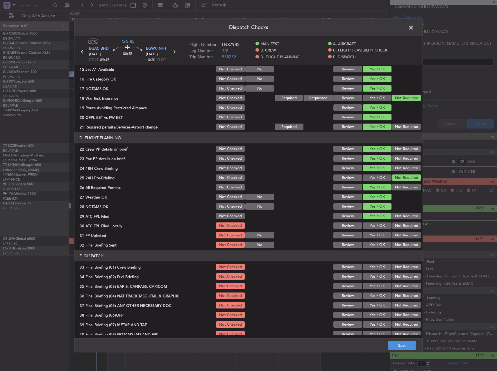
click at [396, 224] on button "Not Required" at bounding box center [406, 225] width 29 height 6
drag, startPoint x: 376, startPoint y: 235, endPoint x: 381, endPoint y: 236, distance: 5.2
click at [376, 235] on button "Yes / OK" at bounding box center [377, 235] width 29 height 6
click at [376, 247] on button "Yes / OK" at bounding box center [377, 245] width 29 height 6
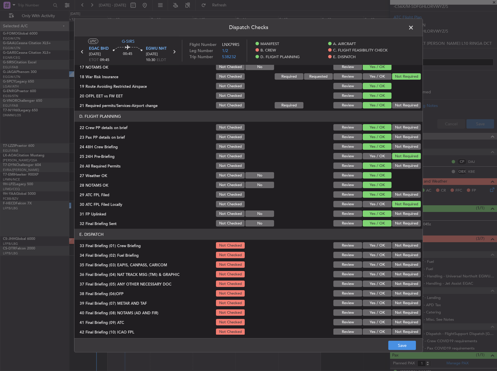
scroll to position [247, 0]
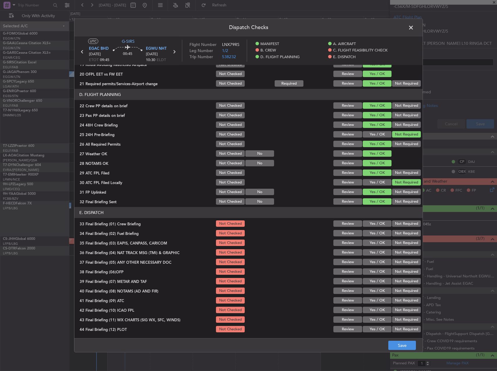
click at [370, 220] on button "Yes / OK" at bounding box center [377, 223] width 29 height 6
drag, startPoint x: 370, startPoint y: 229, endPoint x: 383, endPoint y: 232, distance: 13.1
click at [371, 229] on div "Yes / OK" at bounding box center [376, 233] width 29 height 8
drag, startPoint x: 376, startPoint y: 231, endPoint x: 391, endPoint y: 234, distance: 15.0
click at [376, 231] on button "Yes / OK" at bounding box center [377, 233] width 29 height 6
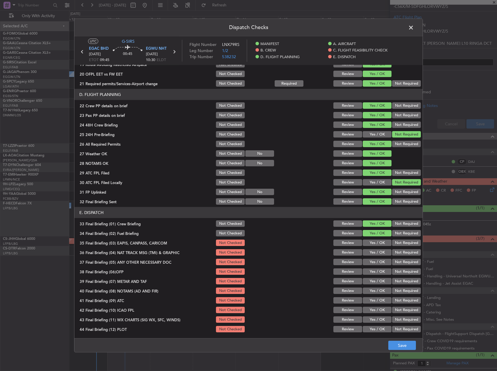
click at [394, 237] on div "Not Required" at bounding box center [405, 233] width 29 height 8
click at [395, 241] on button "Not Required" at bounding box center [406, 243] width 29 height 6
click at [398, 254] on button "Not Required" at bounding box center [406, 252] width 29 height 6
click at [399, 259] on button "Not Required" at bounding box center [406, 262] width 29 height 6
drag, startPoint x: 381, startPoint y: 267, endPoint x: 377, endPoint y: 271, distance: 5.1
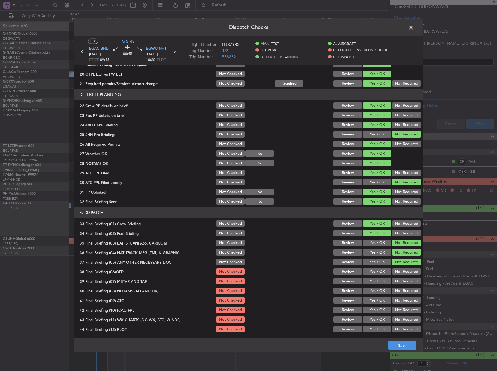
click at [380, 267] on div "Yes / OK" at bounding box center [376, 271] width 29 height 8
click at [377, 271] on button "Yes / OK" at bounding box center [377, 271] width 29 height 6
drag, startPoint x: 376, startPoint y: 276, endPoint x: 376, endPoint y: 281, distance: 5.0
click at [376, 276] on section "E. DISPATCH 33 Final Briefing (01) Crew Briefing Not Checked Review Yes / OK No…" at bounding box center [248, 270] width 348 height 126
click at [376, 281] on button "Yes / OK" at bounding box center [377, 281] width 29 height 6
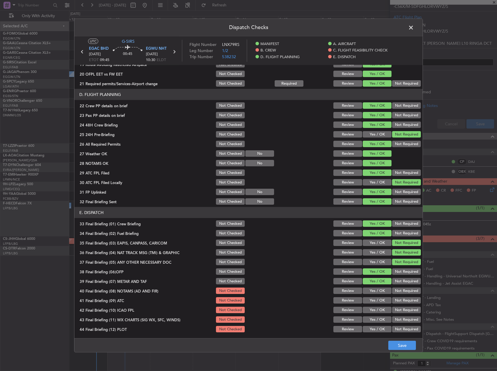
drag, startPoint x: 376, startPoint y: 287, endPoint x: 375, endPoint y: 292, distance: 5.5
click at [376, 288] on div "Yes / OK" at bounding box center [376, 291] width 29 height 8
click at [374, 296] on section "E. DISPATCH 33 Final Briefing (01) Crew Briefing Not Checked Review Yes / OK No…" at bounding box center [248, 270] width 348 height 126
click at [374, 292] on button "Yes / OK" at bounding box center [377, 291] width 29 height 6
click at [373, 298] on button "Yes / OK" at bounding box center [377, 300] width 29 height 6
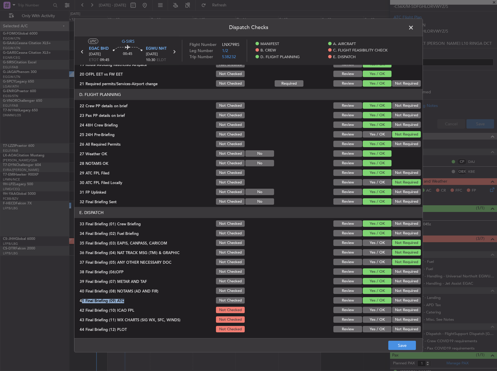
click at [373, 304] on div "Yes / OK" at bounding box center [376, 300] width 29 height 8
click at [373, 311] on button "Yes / OK" at bounding box center [377, 310] width 29 height 6
drag, startPoint x: 372, startPoint y: 316, endPoint x: 370, endPoint y: 324, distance: 8.0
click at [371, 320] on div "Yes / OK" at bounding box center [376, 319] width 29 height 8
drag, startPoint x: 370, startPoint y: 324, endPoint x: 369, endPoint y: 319, distance: 5.4
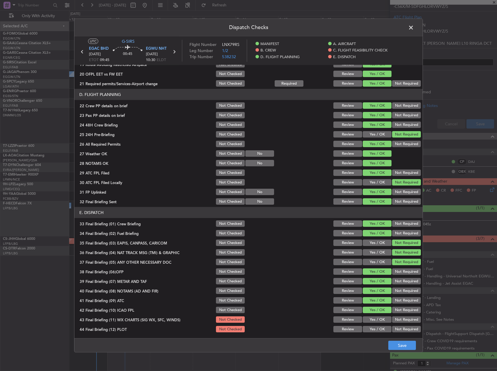
click at [370, 324] on section "E. DISPATCH 33 Final Briefing (01) Crew Briefing Not Checked Review Yes / OK No…" at bounding box center [248, 270] width 348 height 126
click at [369, 319] on button "Yes / OK" at bounding box center [377, 319] width 29 height 6
drag, startPoint x: 371, startPoint y: 330, endPoint x: 403, endPoint y: 350, distance: 38.0
click at [371, 330] on button "Yes / OK" at bounding box center [377, 329] width 29 height 6
click at [411, 354] on div "Dispatch Checks UTC G-SIRS EGAC BHD [DATE] ETOT 09:45 00:45 EGWU NHT [DATE] 10:…" at bounding box center [248, 185] width 497 height 371
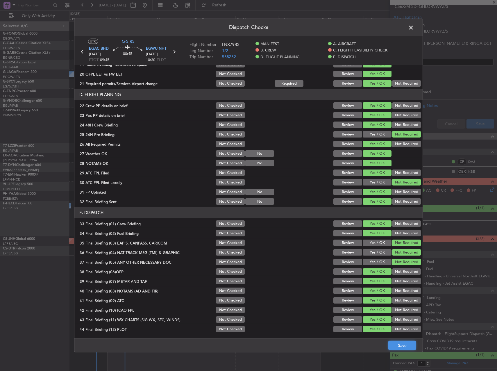
click at [408, 348] on button "Save" at bounding box center [402, 345] width 28 height 9
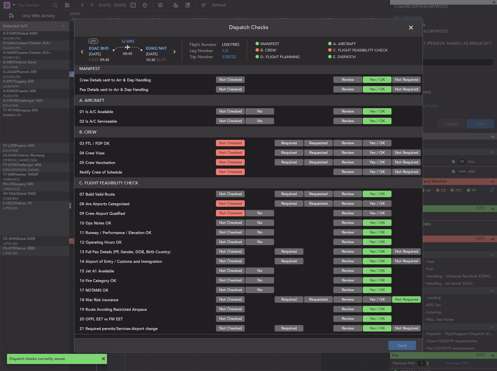
scroll to position [0, 0]
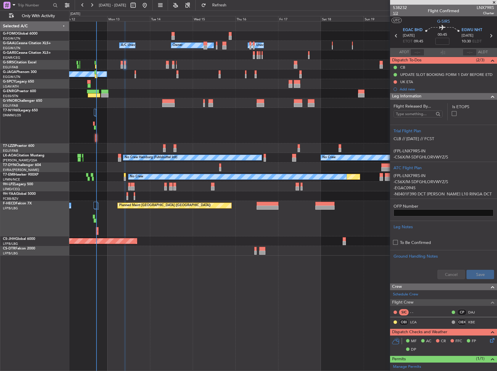
click at [399, 13] on span "1/2" at bounding box center [400, 13] width 14 height 5
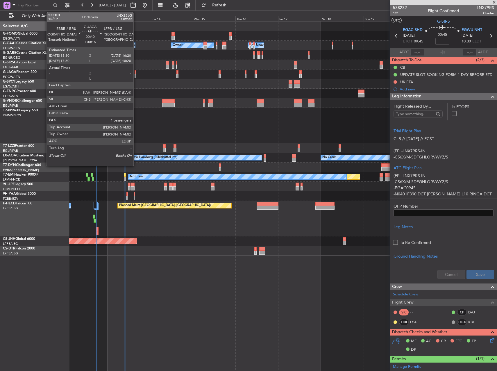
click at [136, 76] on div at bounding box center [136, 76] width 2 height 4
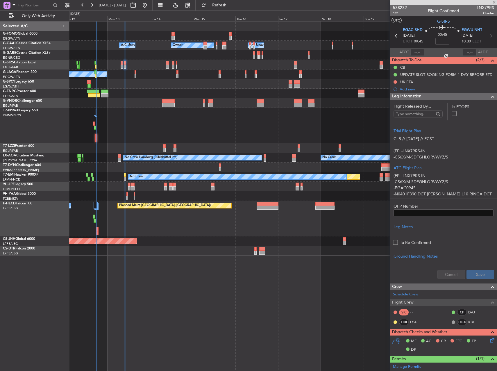
type input "+00:15"
